Goal: Task Accomplishment & Management: Use online tool/utility

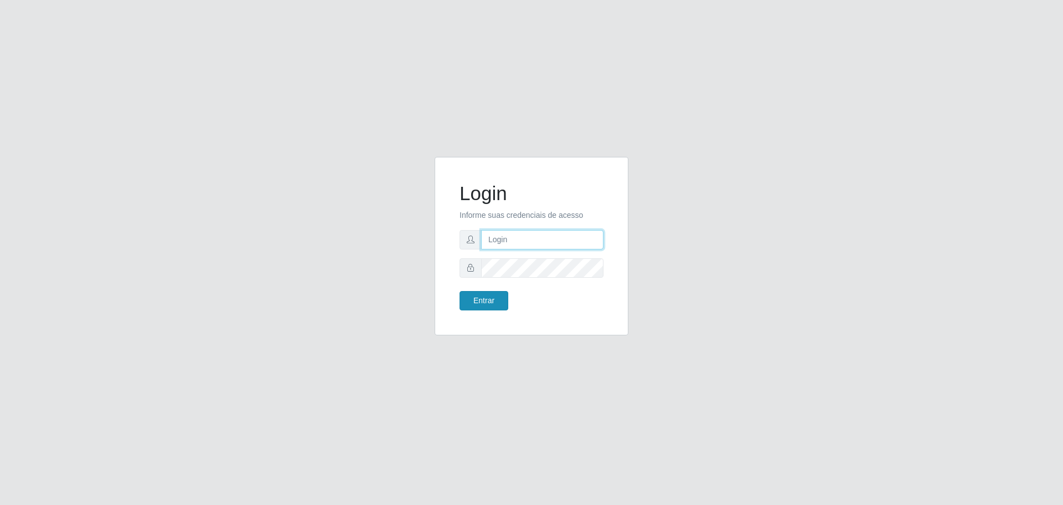
type input "[EMAIL_ADDRESS][DOMAIN_NAME]"
click at [486, 297] on button "Entrar" at bounding box center [484, 300] width 49 height 19
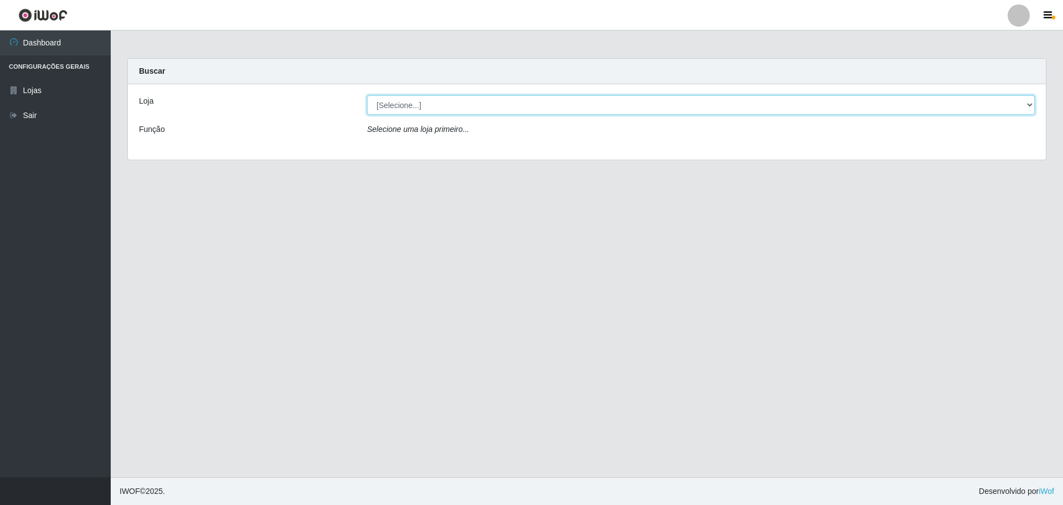
click at [1032, 103] on select "[Selecione...] [GEOGRAPHIC_DATA] - [GEOGRAPHIC_DATA][DATE]" at bounding box center [701, 104] width 668 height 19
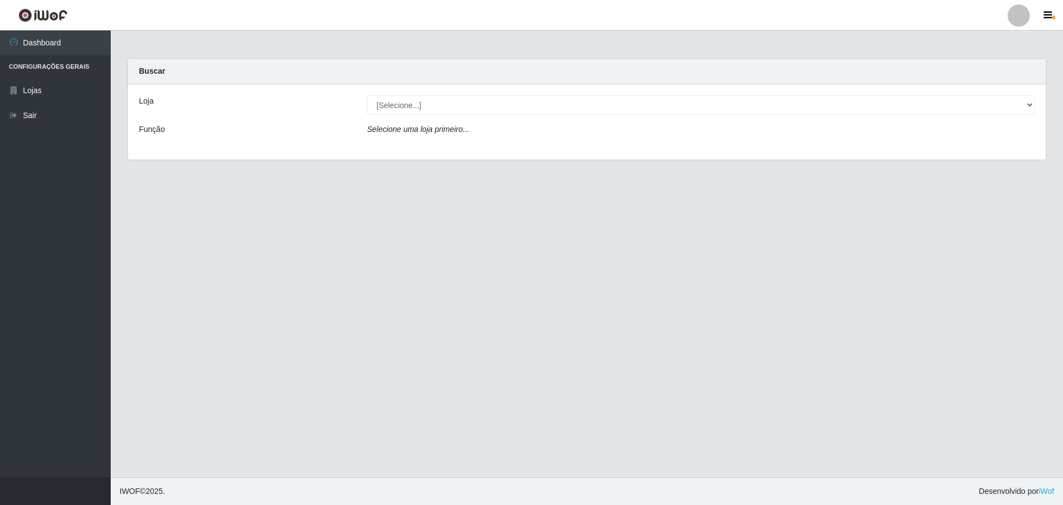
click at [772, 148] on div "Loja [Selecione...] Carone - [GEOGRAPHIC_DATA][DATE] Função Selecione uma loja …" at bounding box center [587, 121] width 918 height 75
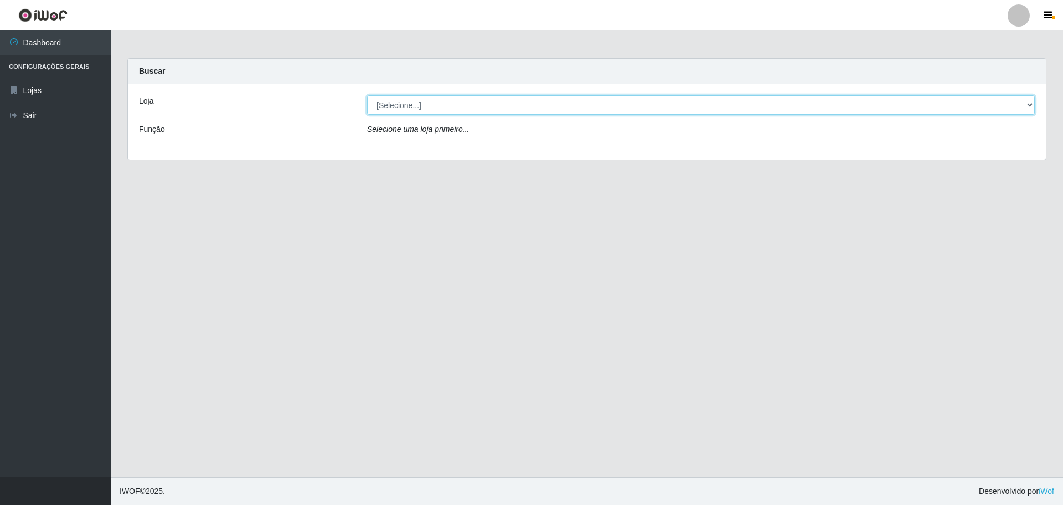
click at [1030, 102] on select "[Selecione...] [GEOGRAPHIC_DATA] - [GEOGRAPHIC_DATA][DATE]" at bounding box center [701, 104] width 668 height 19
select select "527"
click at [367, 95] on select "[Selecione...] [GEOGRAPHIC_DATA] - [GEOGRAPHIC_DATA][DATE]" at bounding box center [701, 104] width 668 height 19
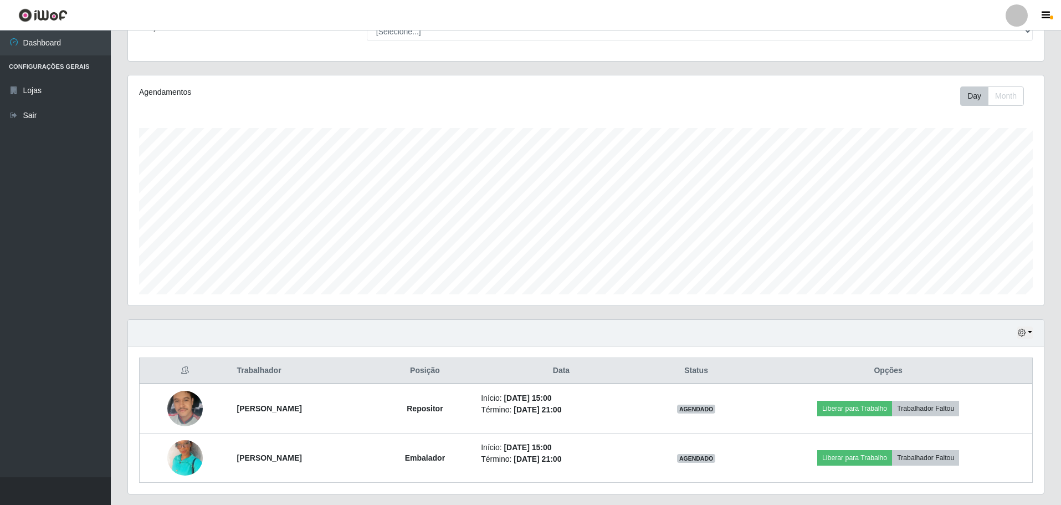
scroll to position [111, 0]
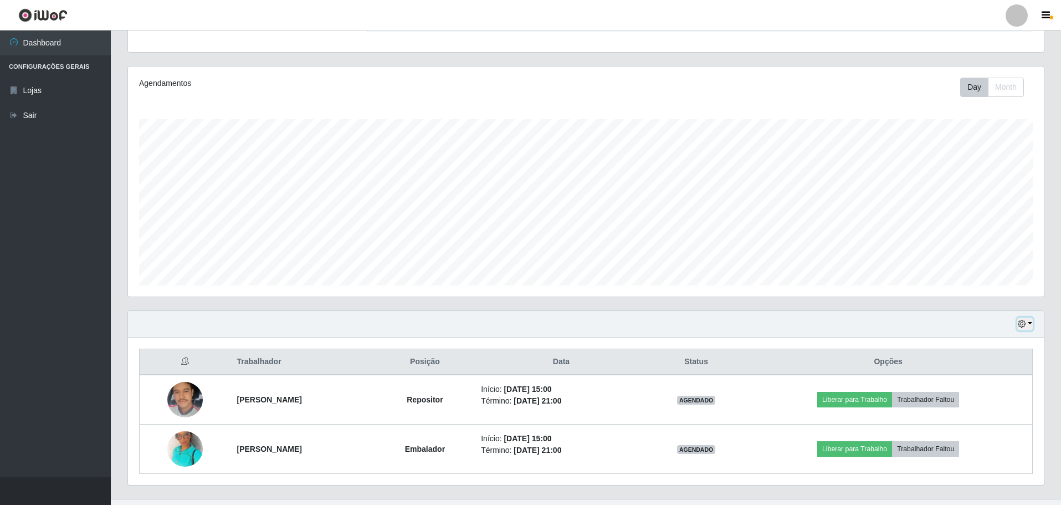
click at [1031, 325] on button "button" at bounding box center [1025, 323] width 16 height 13
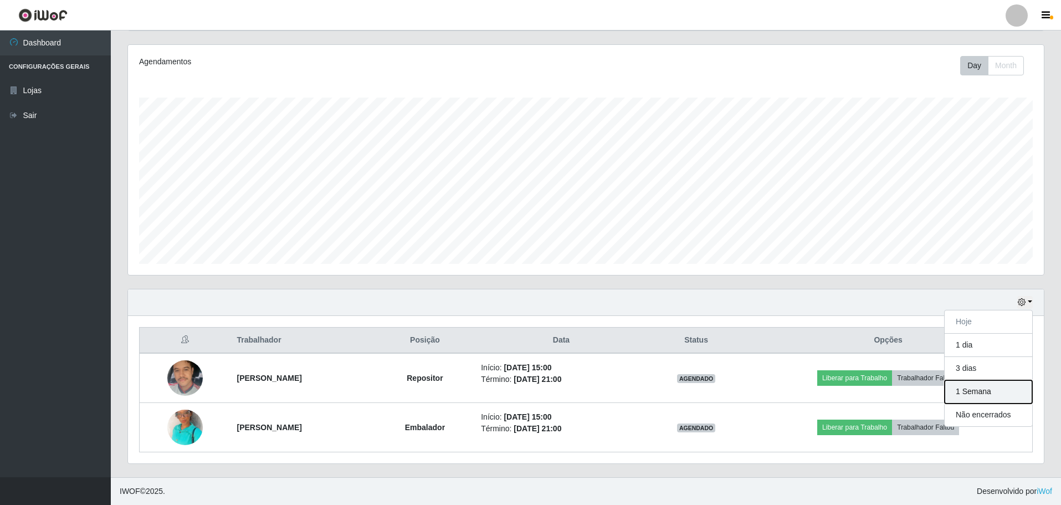
click at [984, 392] on button "1 Semana" at bounding box center [988, 391] width 88 height 23
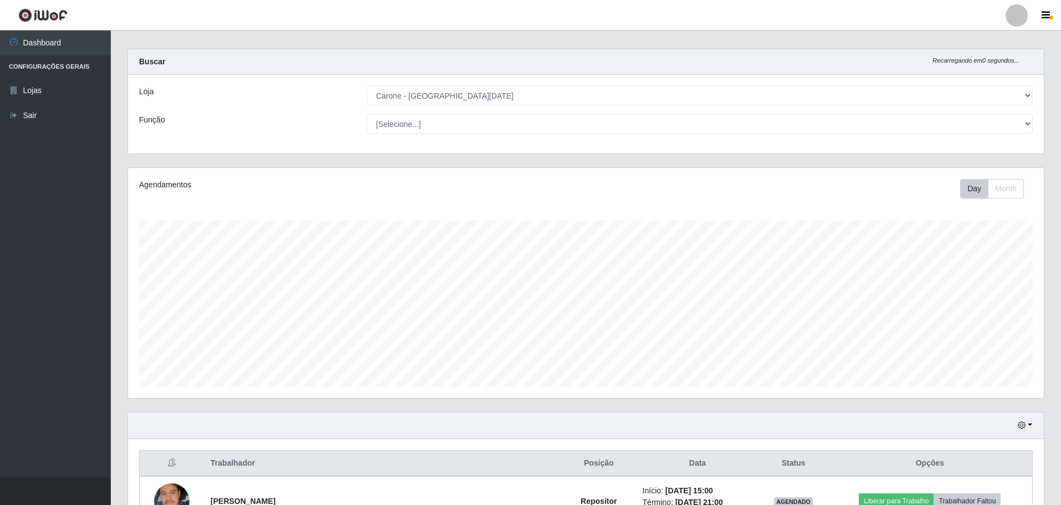
scroll to position [0, 0]
